Goal: Task Accomplishment & Management: Complete application form

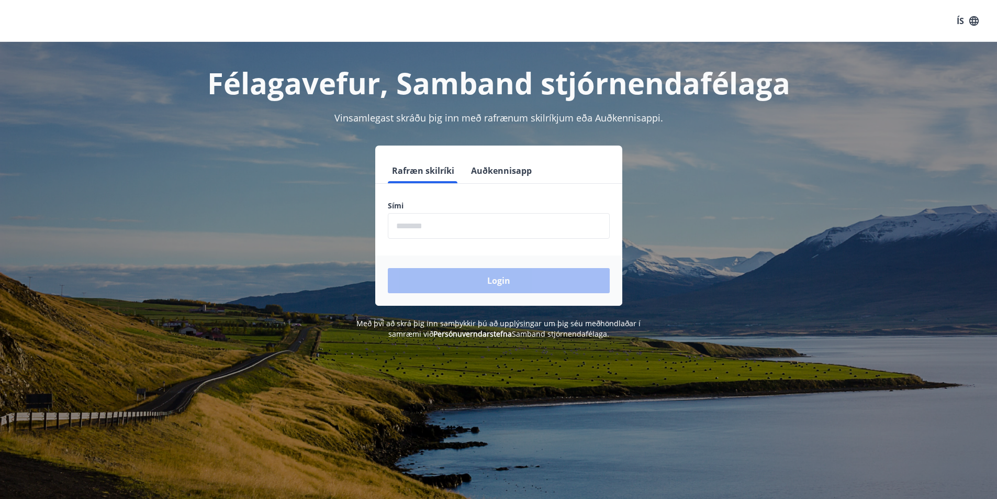
click at [440, 225] on input "phone" at bounding box center [499, 226] width 222 height 26
type input "********"
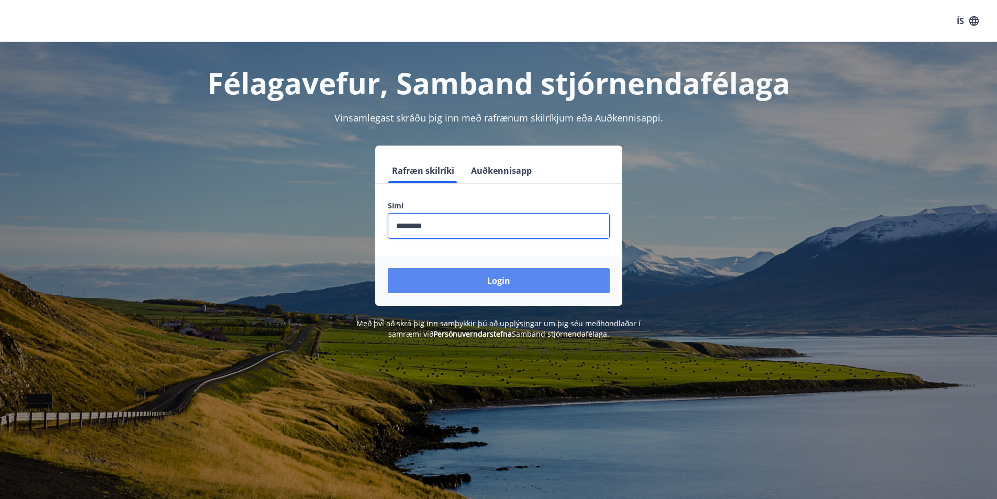
click at [489, 277] on button "Login" at bounding box center [499, 280] width 222 height 25
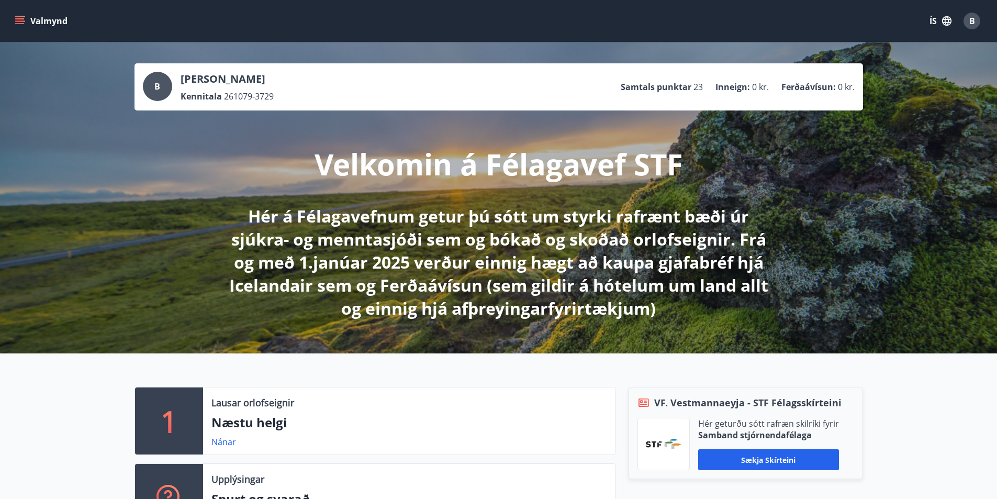
click at [41, 19] on button "Valmynd" at bounding box center [42, 21] width 59 height 19
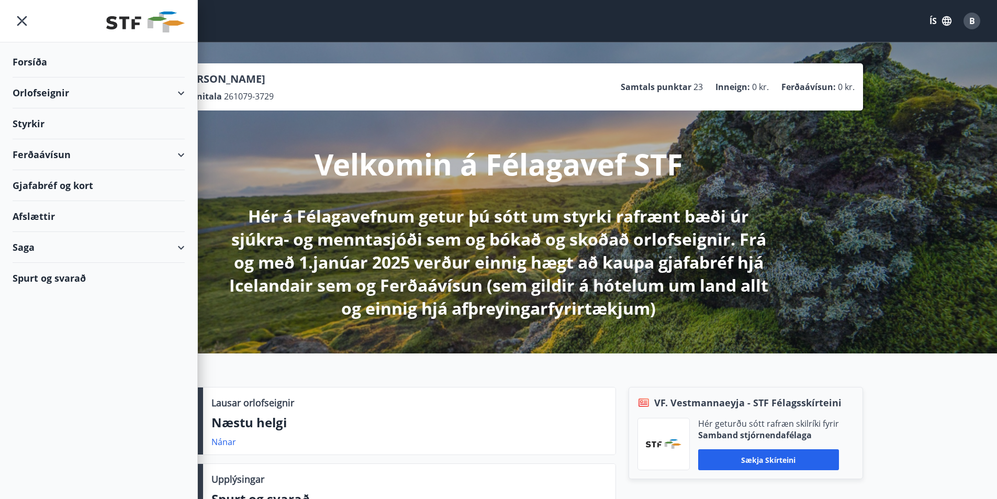
click at [33, 123] on div "Styrkir" at bounding box center [99, 123] width 172 height 31
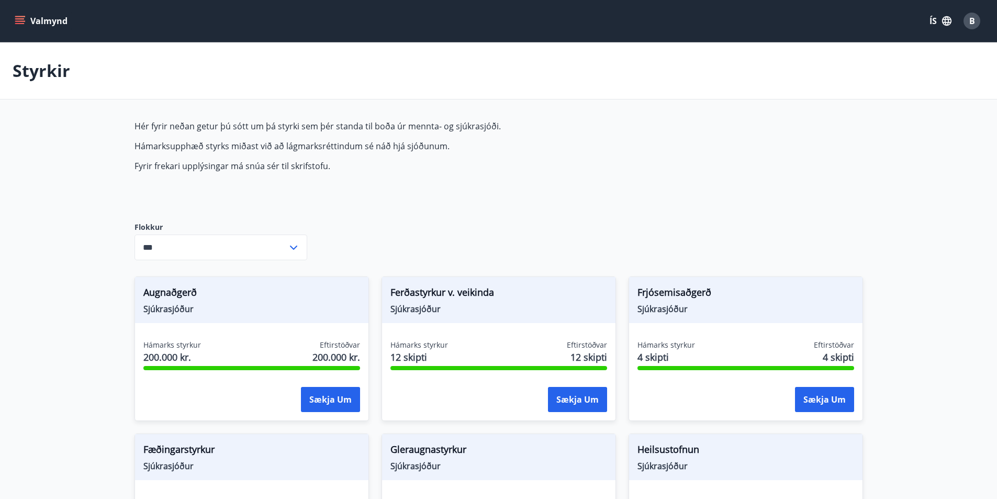
type input "***"
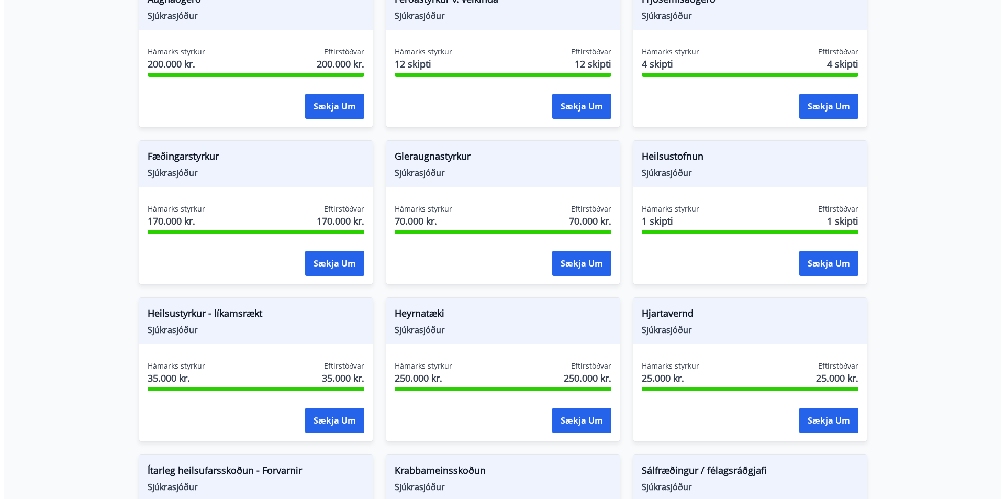
scroll to position [314, 0]
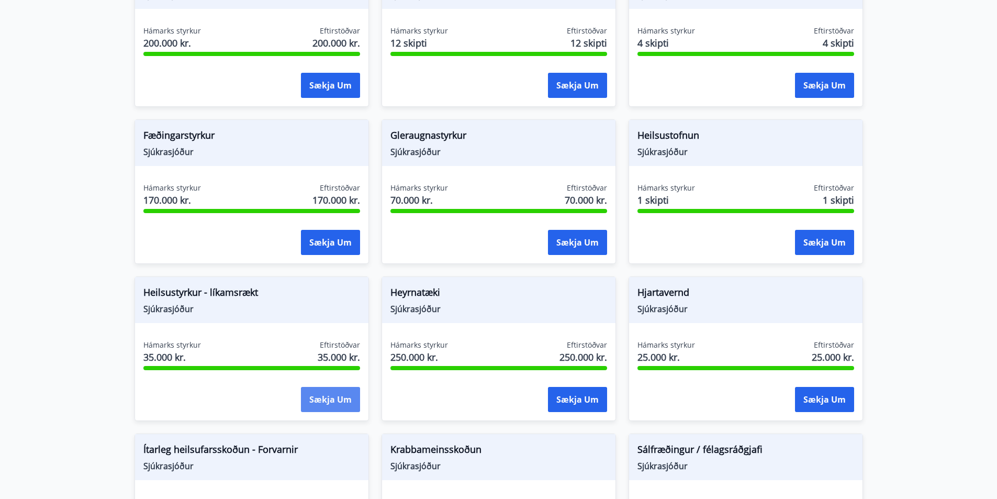
click at [327, 396] on button "Sækja um" at bounding box center [330, 399] width 59 height 25
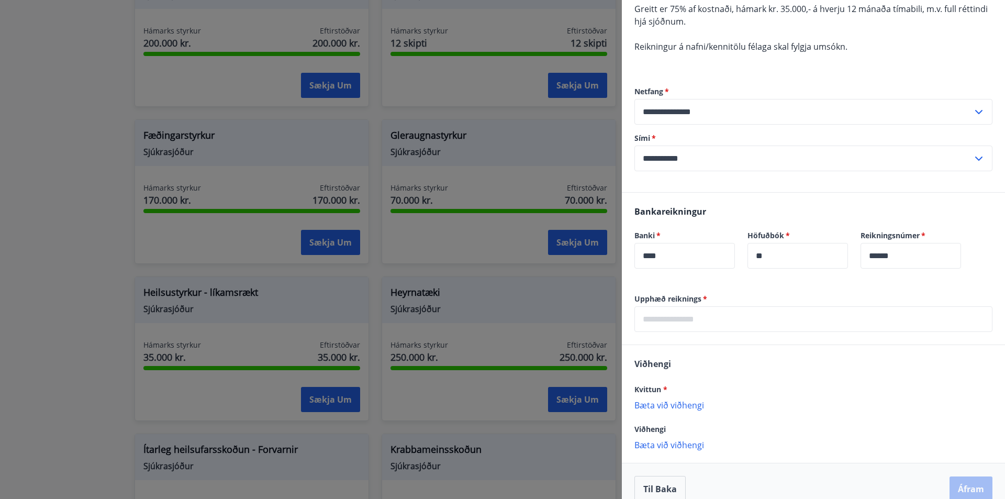
scroll to position [147, 0]
click at [698, 322] on input "text" at bounding box center [814, 318] width 358 height 26
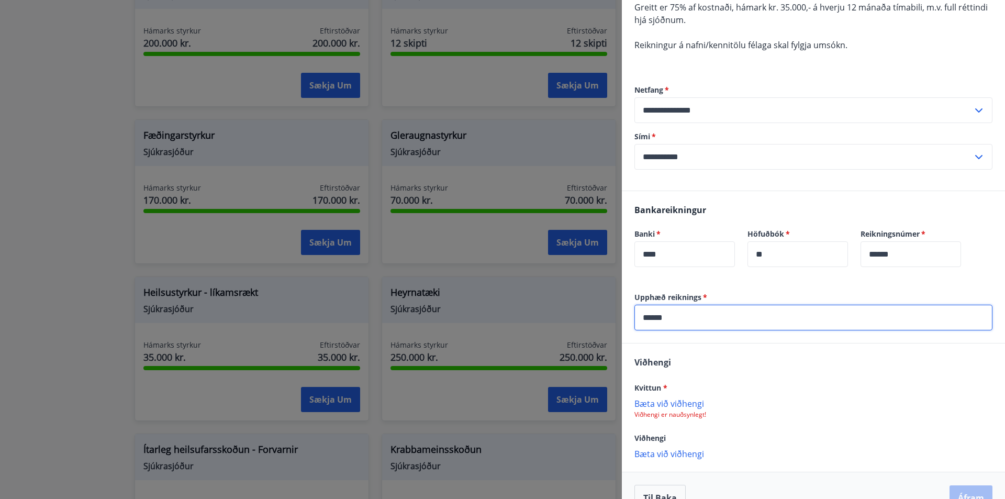
type input "******"
click at [662, 404] on p "Bæta við viðhengi" at bounding box center [814, 403] width 358 height 10
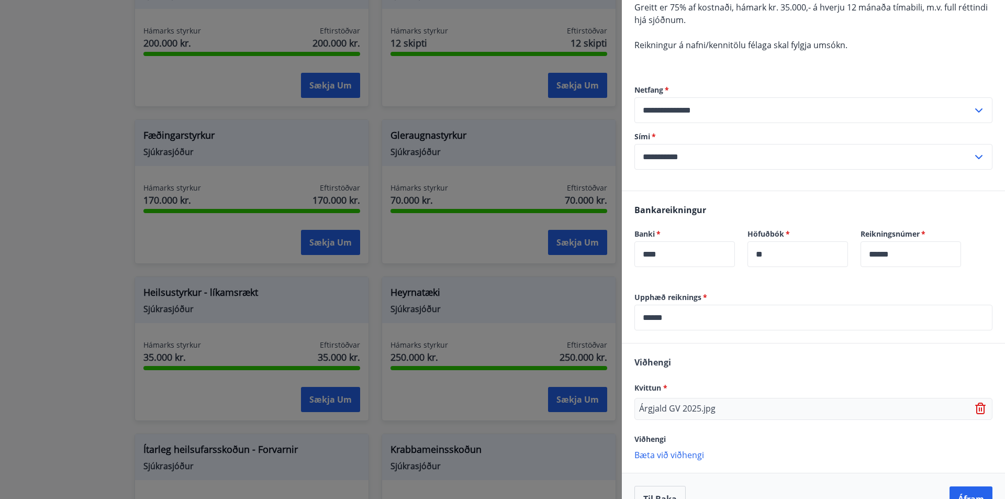
scroll to position [173, 0]
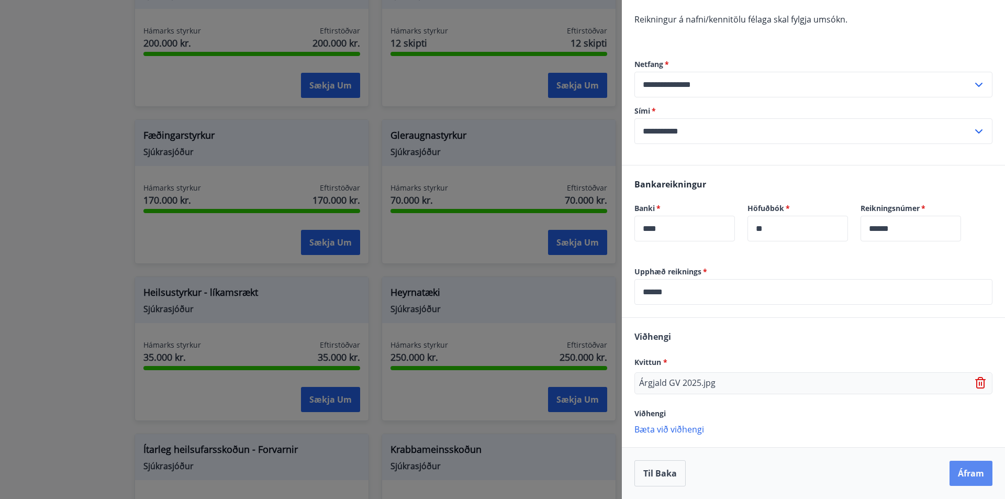
click at [963, 474] on button "Áfram" at bounding box center [971, 473] width 43 height 25
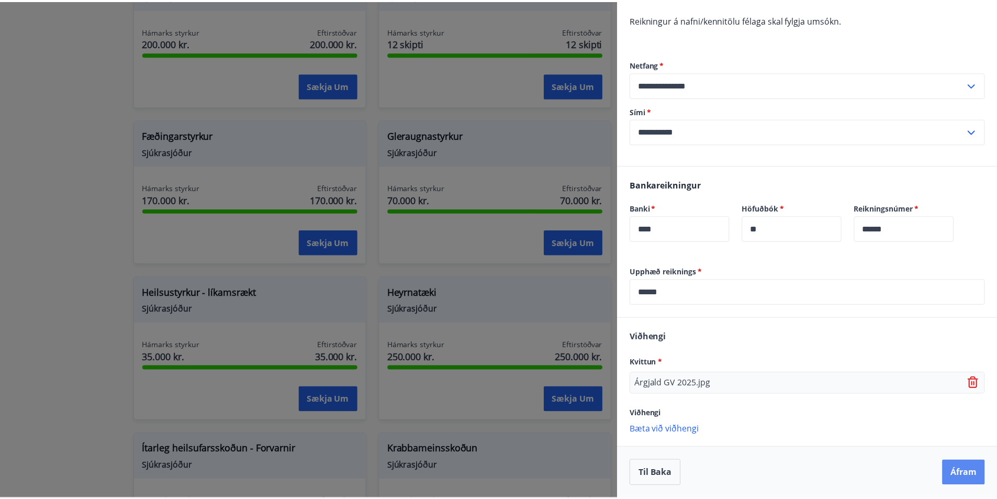
scroll to position [0, 0]
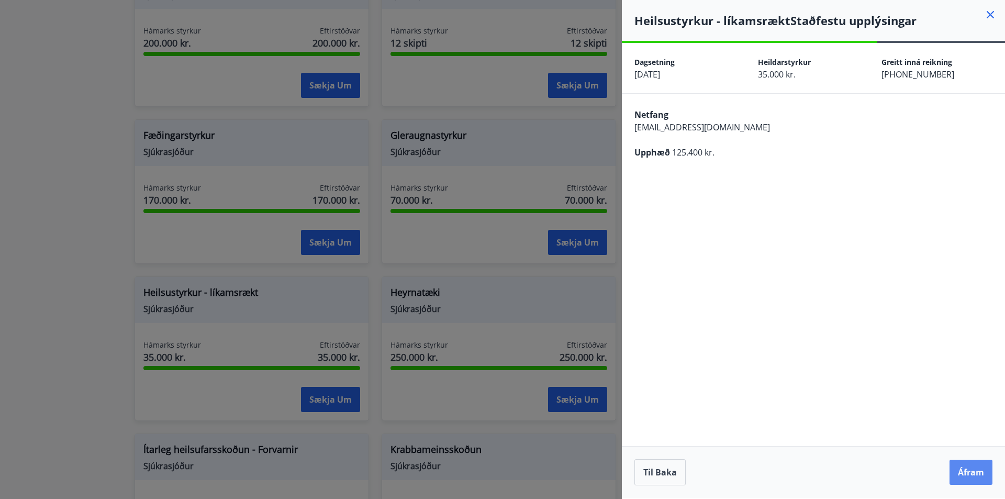
click at [969, 470] on button "Áfram" at bounding box center [971, 472] width 43 height 25
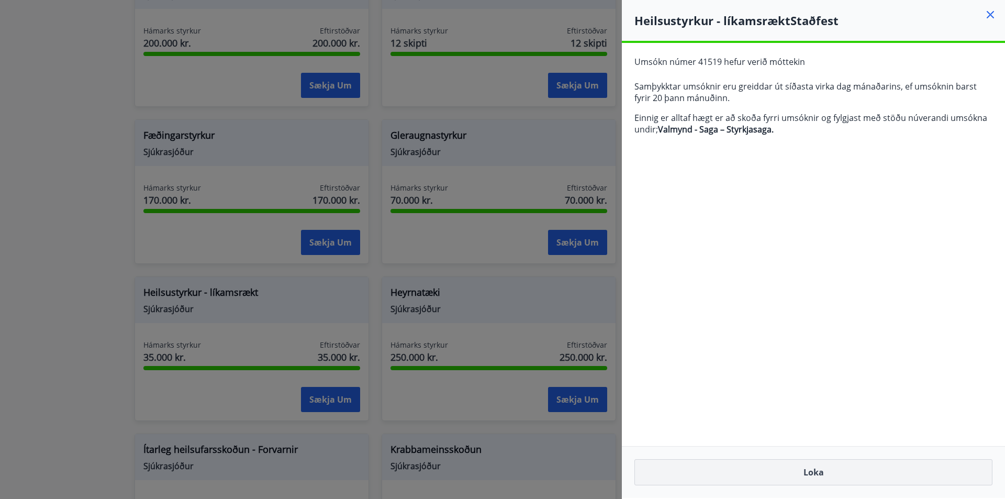
click at [810, 472] on button "Loka" at bounding box center [814, 472] width 358 height 26
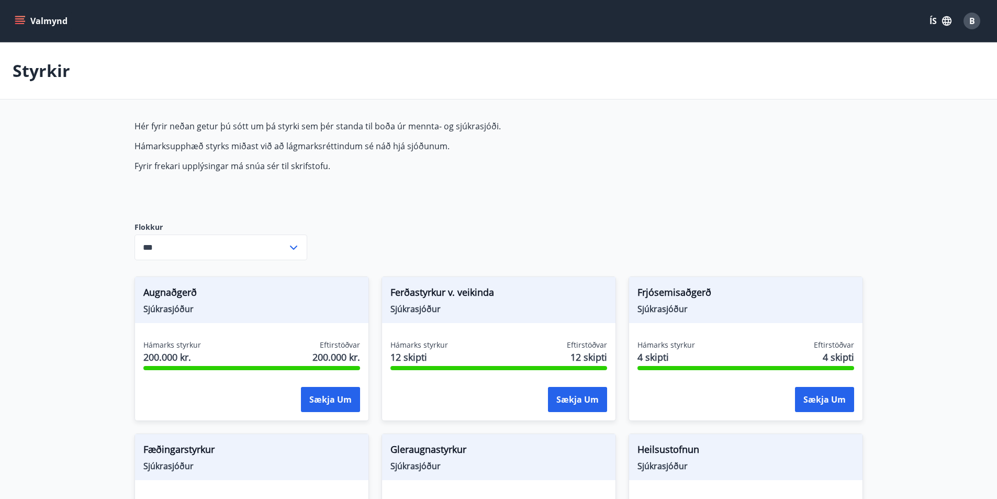
click at [295, 246] on icon at bounding box center [293, 247] width 13 height 13
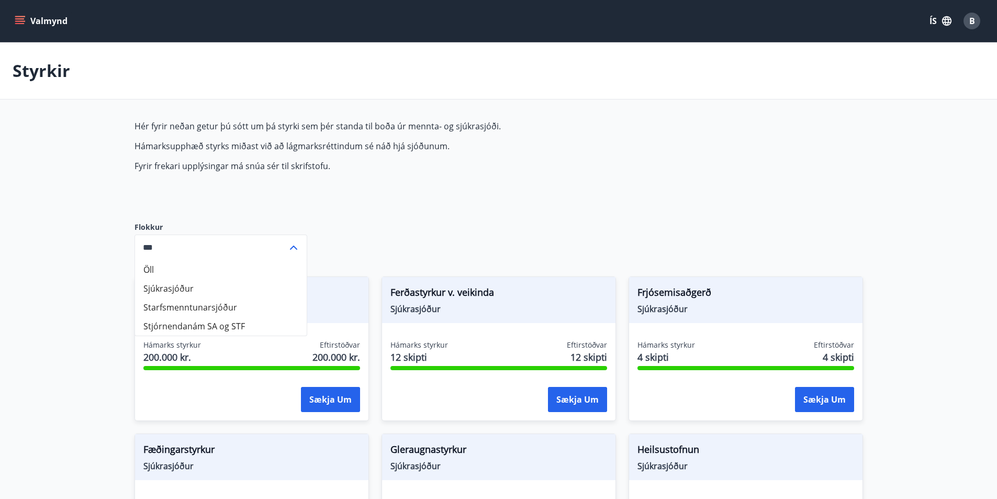
click at [295, 246] on icon at bounding box center [293, 247] width 13 height 13
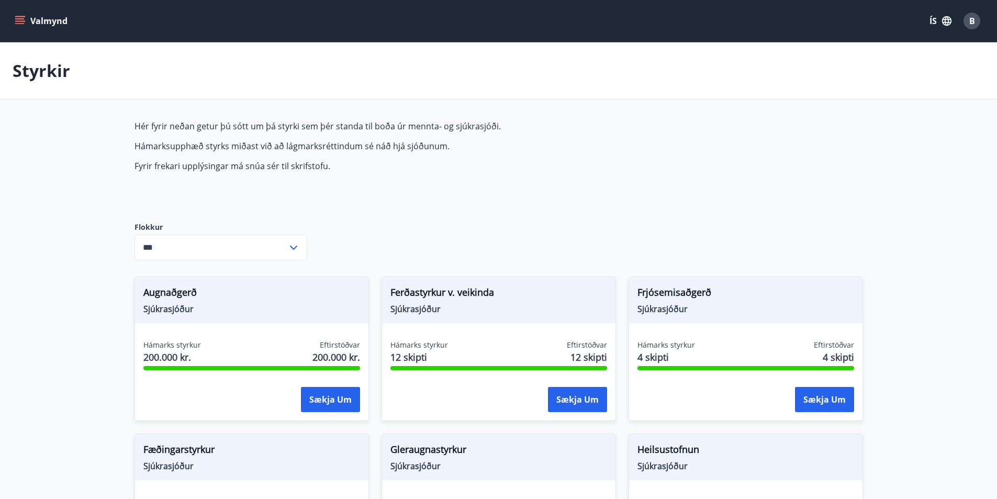
click at [25, 21] on icon "menu" at bounding box center [21, 20] width 12 height 1
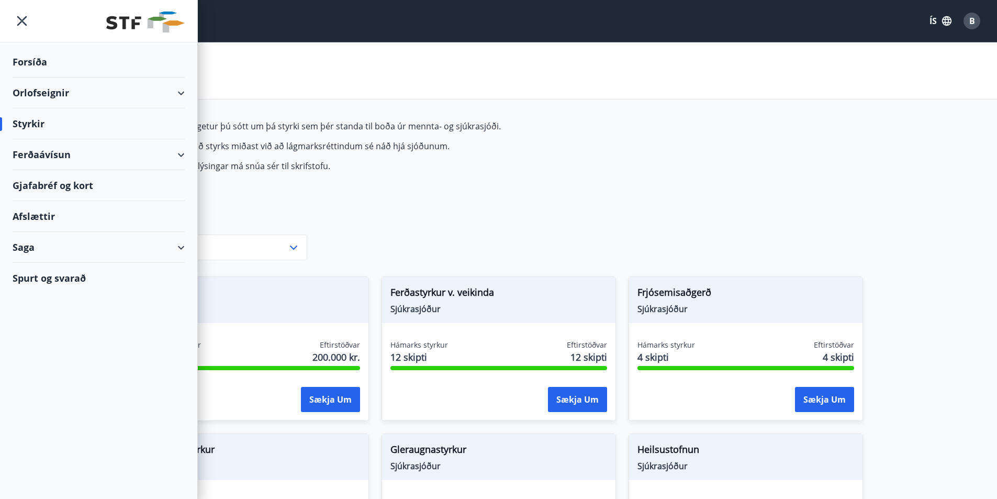
click at [184, 246] on div "Saga" at bounding box center [99, 247] width 172 height 31
click at [49, 384] on div "Styrkjasaga" at bounding box center [98, 384] width 155 height 22
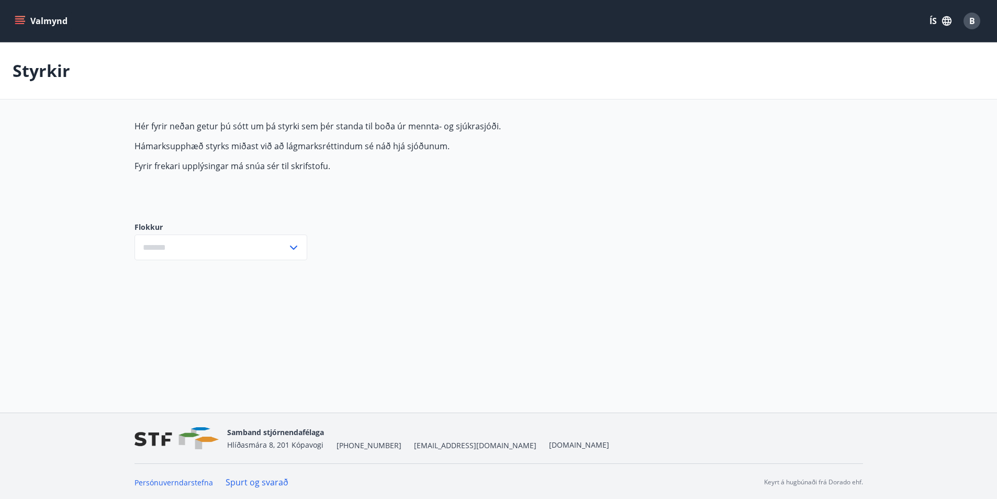
type input "***"
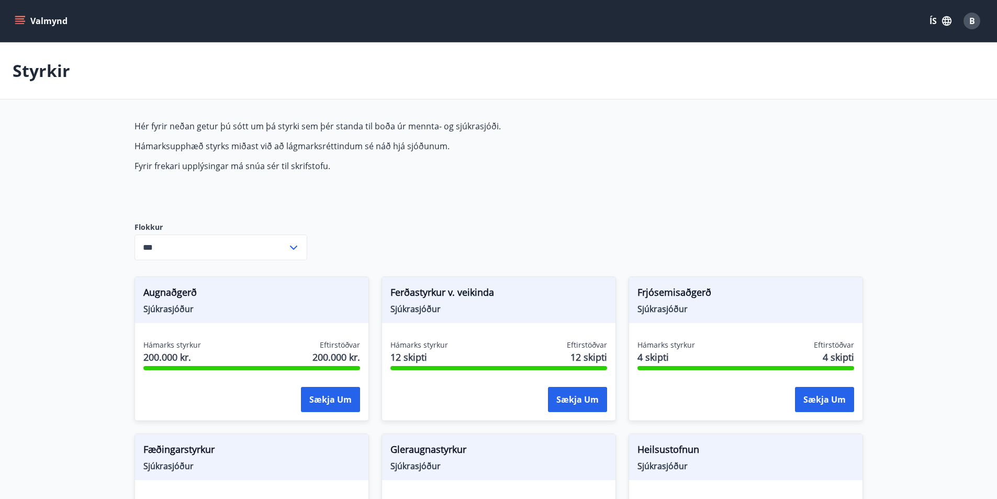
click at [973, 19] on span "B" at bounding box center [973, 21] width 6 height 12
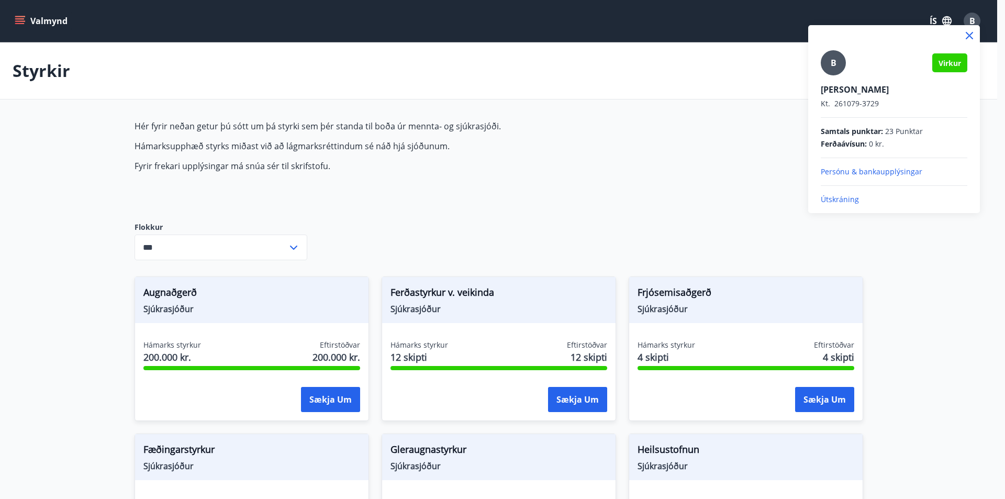
click at [838, 200] on p "Útskráning" at bounding box center [894, 199] width 147 height 10
